Goal: Transaction & Acquisition: Purchase product/service

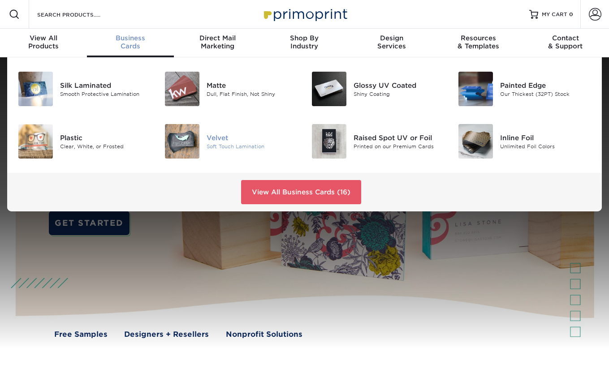
click at [197, 141] on img at bounding box center [182, 141] width 34 height 34
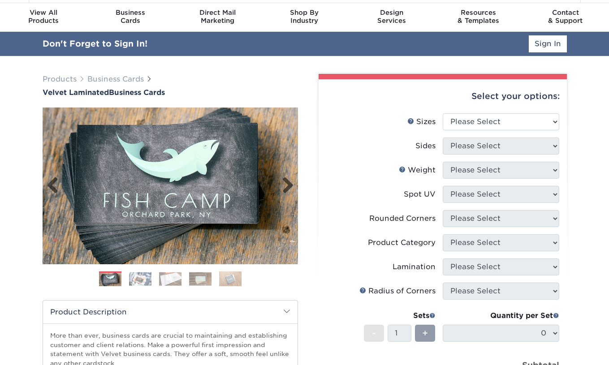
scroll to position [27, 0]
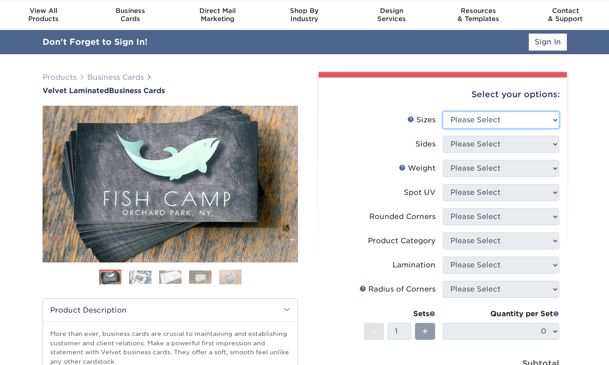
click at [484, 120] on select "Please Select 1.5" x 3.5" - Mini 1.75" x 3.5" - Mini 2" x 2" - Square 2" x 3" -…" at bounding box center [501, 120] width 116 height 17
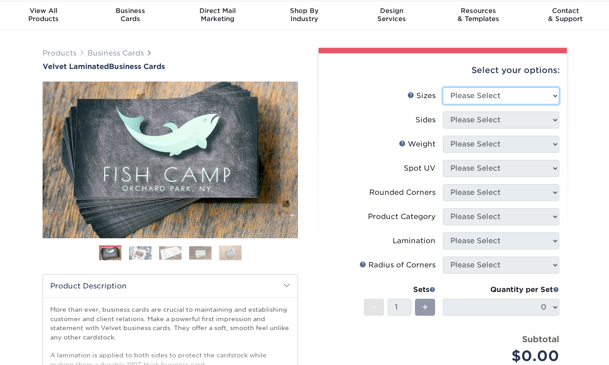
select select "2.00x3.50"
click at [443, 87] on select "Please Select 1.5" x 3.5" - Mini 1.75" x 3.5" - Mini 2" x 2" - Square 2" x 3" -…" at bounding box center [501, 95] width 116 height 17
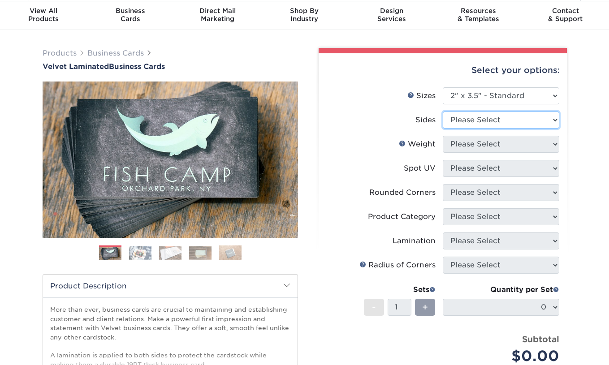
click at [482, 119] on select "Please Select Print Both Sides Print Front Only" at bounding box center [501, 120] width 116 height 17
select select "13abbda7-1d64-4f25-8bb2-c179b224825d"
click at [443, 112] on select "Please Select Print Both Sides Print Front Only" at bounding box center [501, 120] width 116 height 17
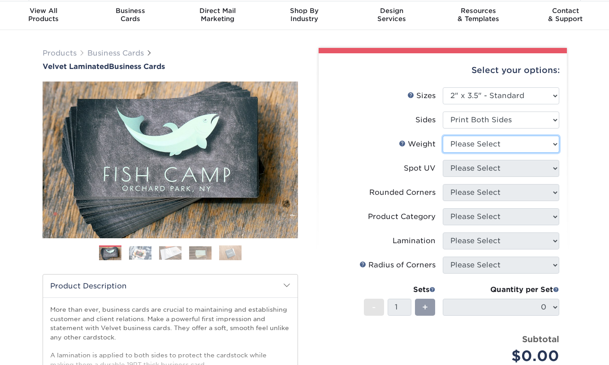
click at [469, 142] on select "Please Select 16PT" at bounding box center [501, 144] width 116 height 17
select select "16PT"
click at [443, 136] on select "Please Select 16PT" at bounding box center [501, 144] width 116 height 17
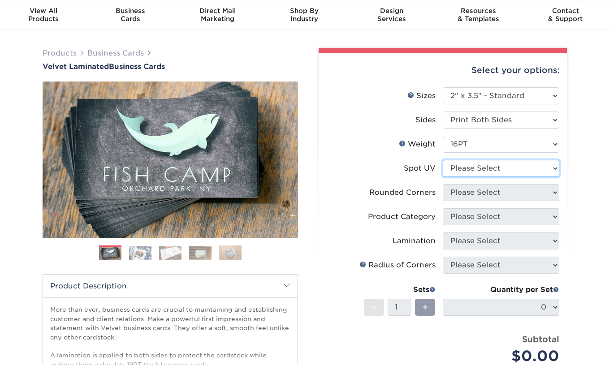
click at [490, 169] on select "Please Select No Spot UV Front and Back (Both Sides) Front Only Back Only" at bounding box center [501, 168] width 116 height 17
select select "3"
click at [443, 160] on select "Please Select No Spot UV Front and Back (Both Sides) Front Only Back Only" at bounding box center [501, 168] width 116 height 17
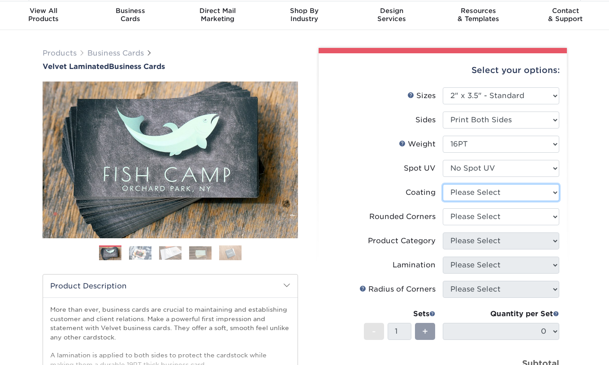
click at [483, 194] on select at bounding box center [501, 192] width 116 height 17
select select "3e7618de-abca-4bda-9f97-8b9129e913d8"
click at [443, 184] on select at bounding box center [501, 192] width 116 height 17
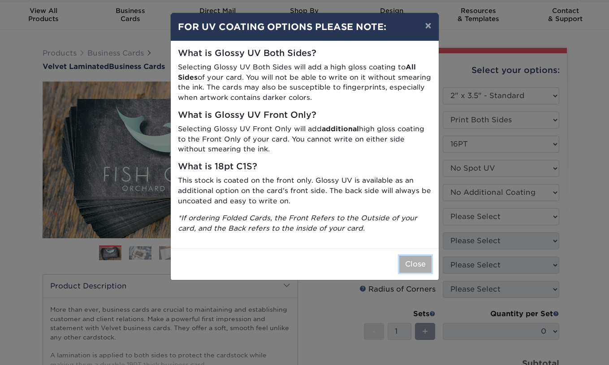
click at [414, 258] on button "Close" at bounding box center [415, 264] width 32 height 17
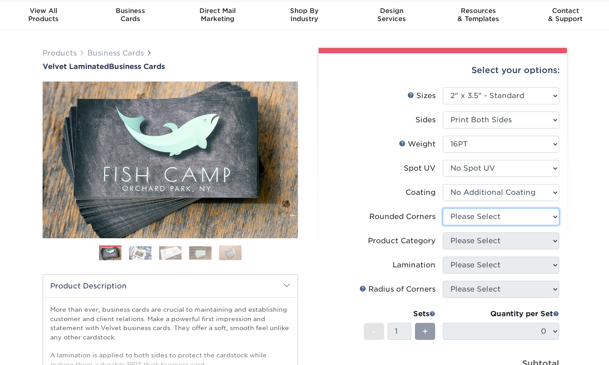
click at [468, 216] on select "Please Select Yes - Round 2 Corners Yes - Round 4 Corners No" at bounding box center [501, 216] width 116 height 17
select select "0"
click at [443, 208] on select "Please Select Yes - Round 2 Corners Yes - Round 4 Corners No" at bounding box center [501, 216] width 116 height 17
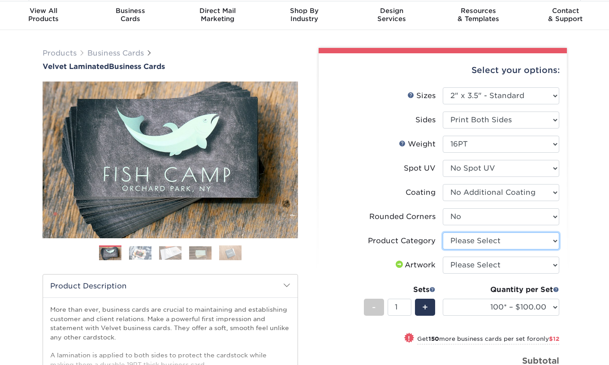
click at [503, 245] on select "Please Select Business Cards" at bounding box center [501, 241] width 116 height 17
select select "3b5148f1-0588-4f88-a218-97bcfdce65c1"
click at [443, 233] on select "Please Select Business Cards" at bounding box center [501, 241] width 116 height 17
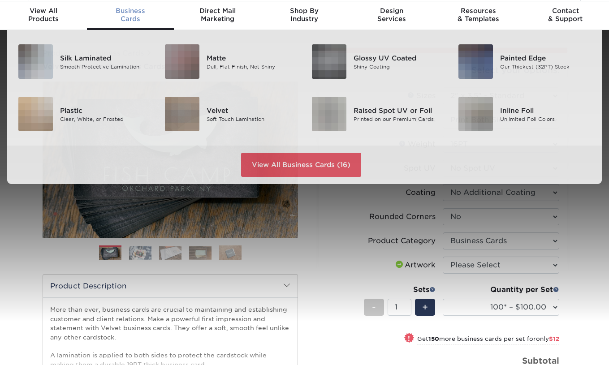
click at [122, 9] on span "Business" at bounding box center [130, 11] width 87 height 8
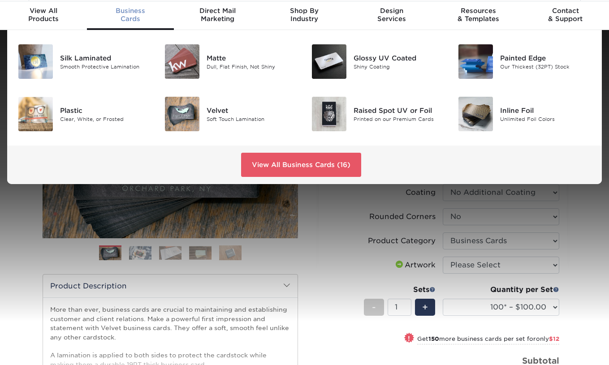
click at [132, 10] on span "Business" at bounding box center [130, 11] width 87 height 8
click at [285, 159] on link "View All Business Cards (16)" at bounding box center [301, 165] width 120 height 24
